Goal: Task Accomplishment & Management: Use online tool/utility

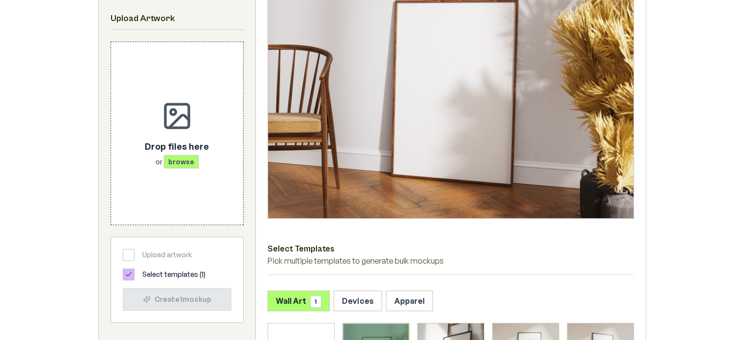
scroll to position [245, 0]
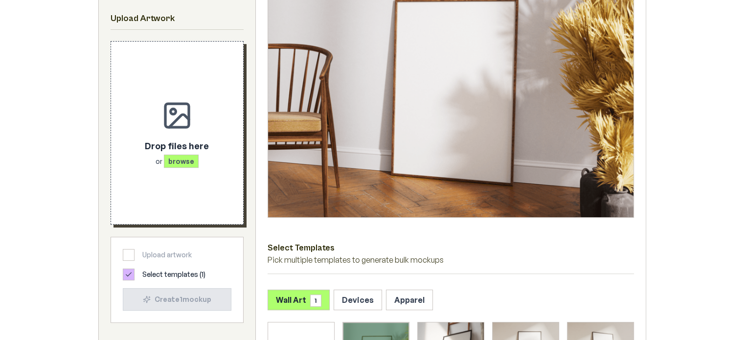
click at [186, 163] on span "browse" at bounding box center [181, 161] width 35 height 13
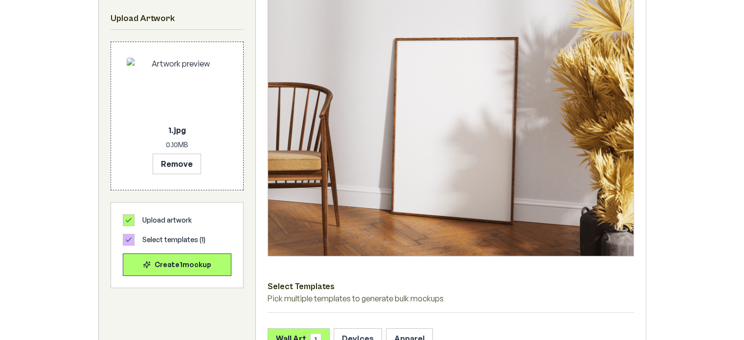
scroll to position [294, 0]
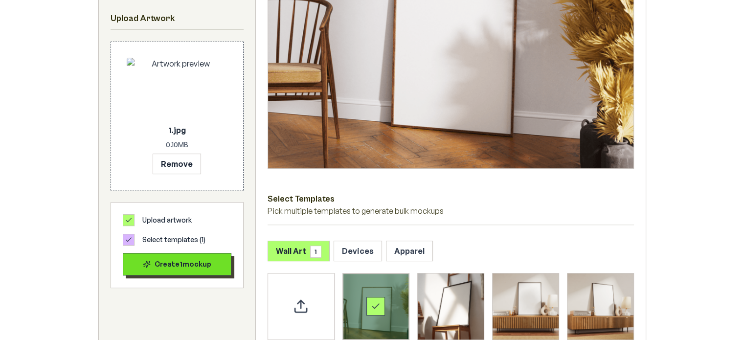
click at [186, 259] on div "Create 1 mockup" at bounding box center [177, 264] width 92 height 10
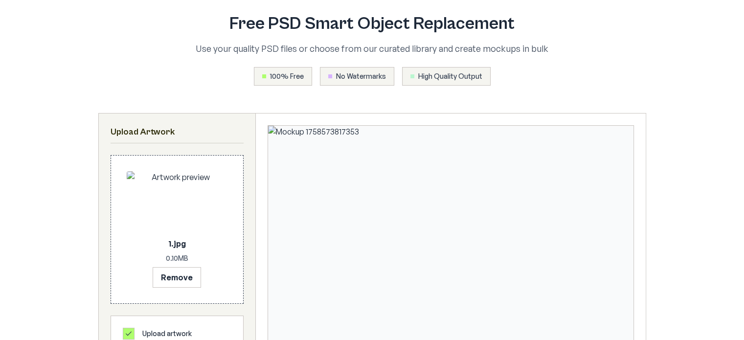
scroll to position [0, 0]
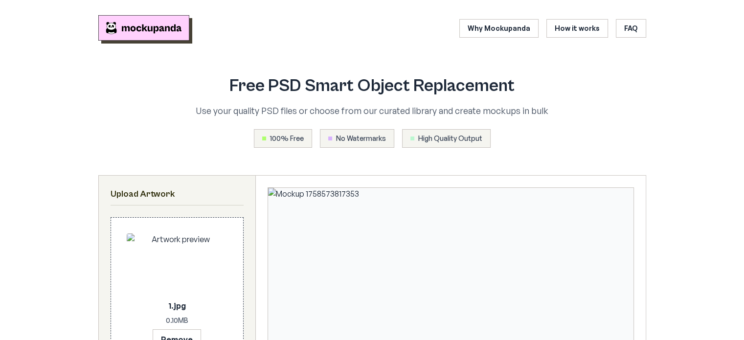
click at [132, 27] on img "Mockupanda home" at bounding box center [143, 27] width 91 height 25
click at [146, 31] on img "Mockupanda home" at bounding box center [143, 27] width 91 height 25
click at [562, 25] on link "How it works" at bounding box center [578, 28] width 62 height 19
click at [137, 23] on img "Mockupanda home" at bounding box center [143, 27] width 91 height 25
click at [157, 25] on img "Mockupanda home" at bounding box center [143, 27] width 91 height 25
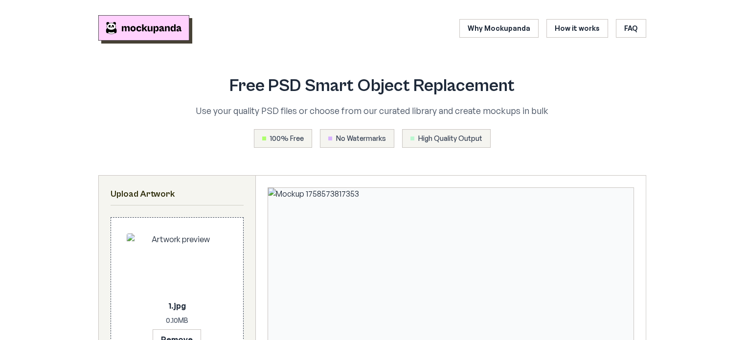
click at [157, 25] on img "Mockupanda home" at bounding box center [143, 27] width 91 height 25
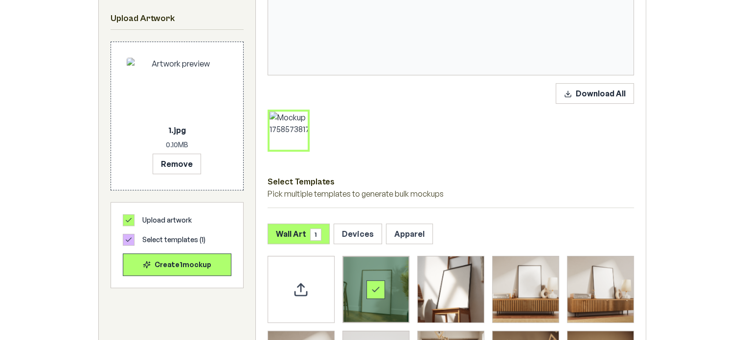
scroll to position [392, 0]
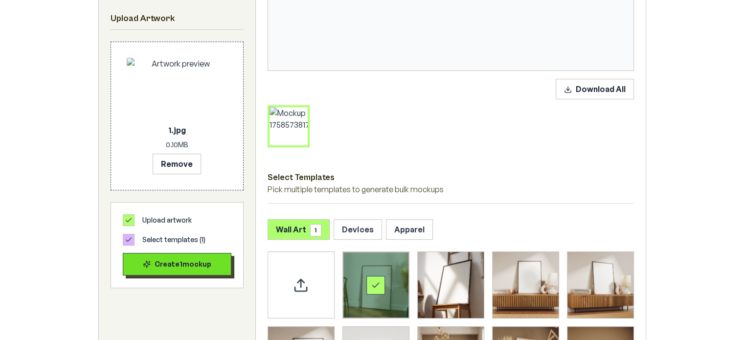
click at [184, 262] on div "Create 1 mockup" at bounding box center [177, 264] width 92 height 10
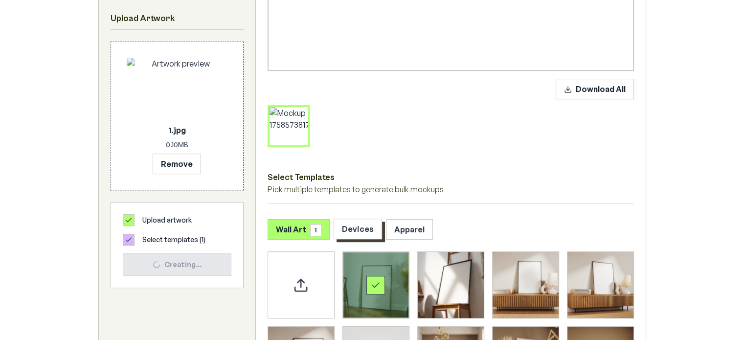
click at [360, 229] on button "Devices" at bounding box center [358, 229] width 48 height 21
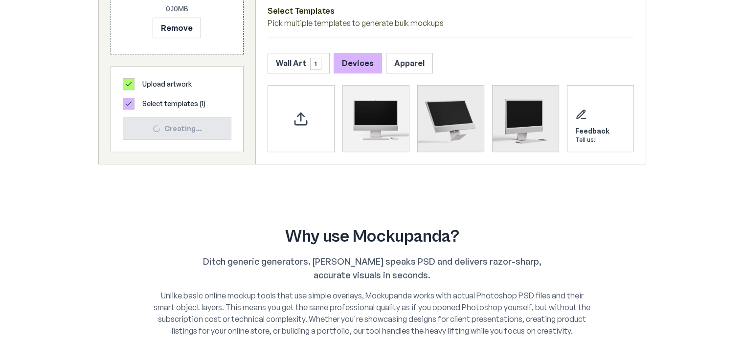
scroll to position [587, 0]
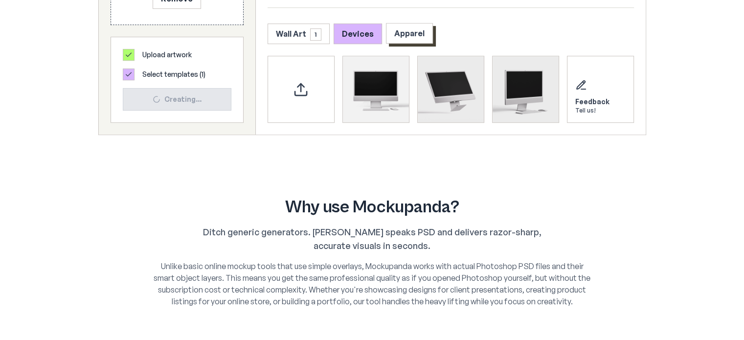
click at [402, 33] on button "Apparel" at bounding box center [409, 33] width 47 height 21
